Goal: Task Accomplishment & Management: Complete application form

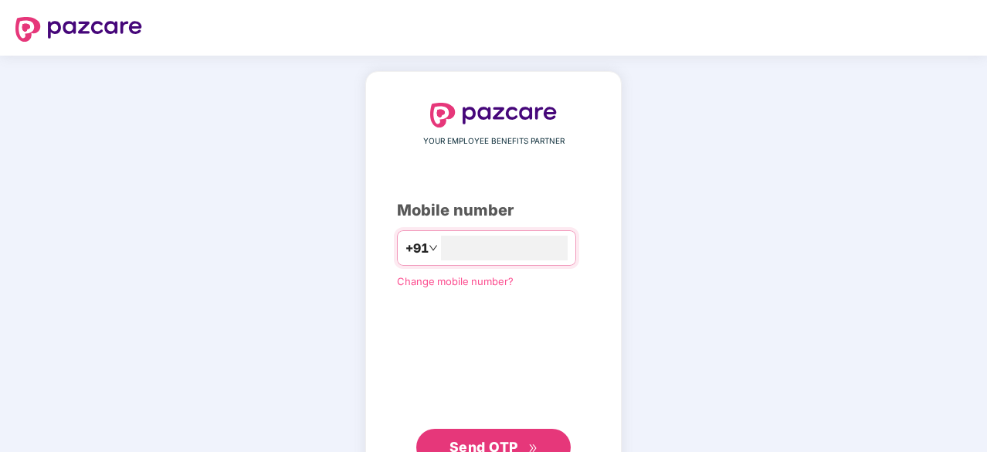
type input "**********"
click at [482, 431] on button "Send OTP" at bounding box center [493, 445] width 154 height 37
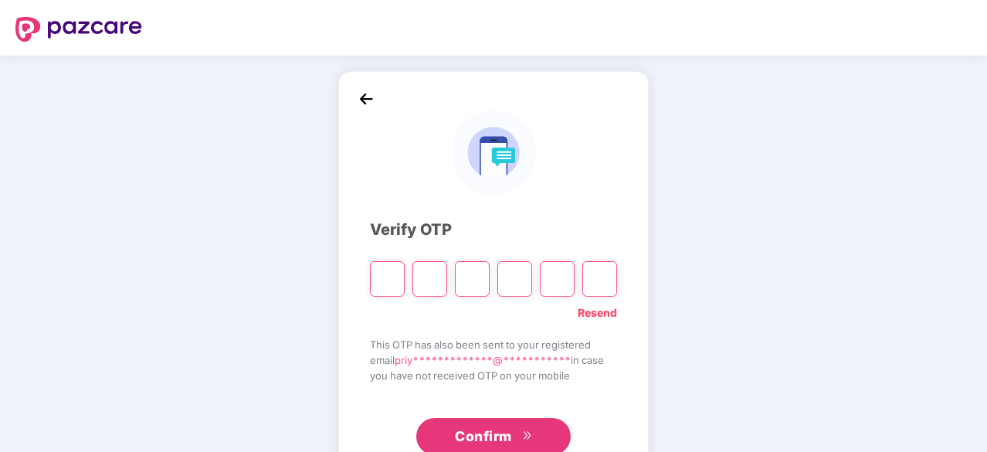
type input "*"
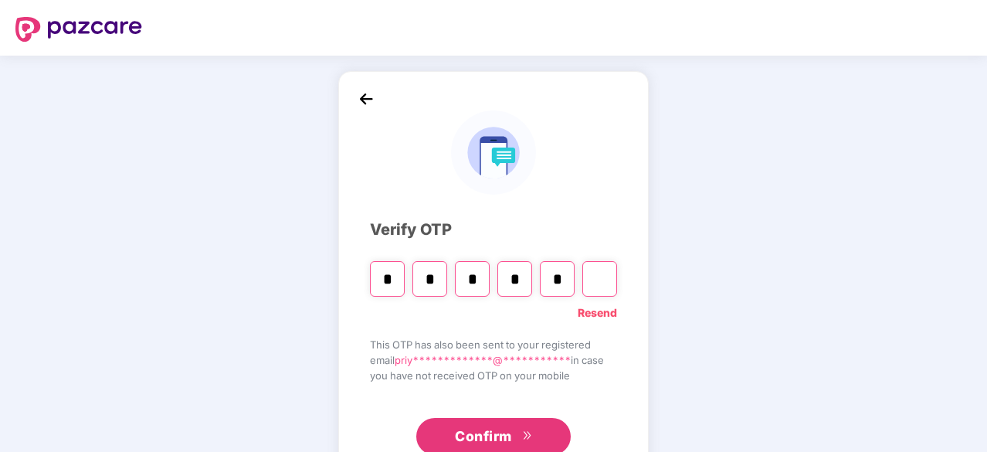
type input "*"
